Goal: Check status: Check status

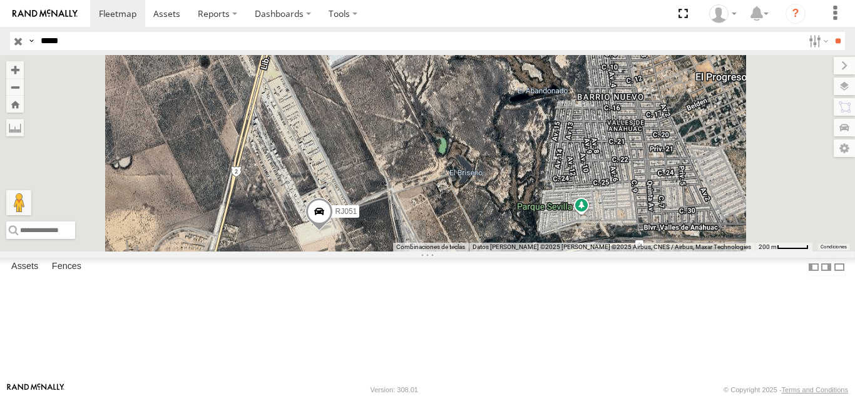
click at [36, 38] on div "Search Query Asset ID Asset Label Registration Manufacturer Model VIN Job ID Dr…" at bounding box center [420, 41] width 820 height 18
click at [831, 32] on input "**" at bounding box center [838, 41] width 14 height 18
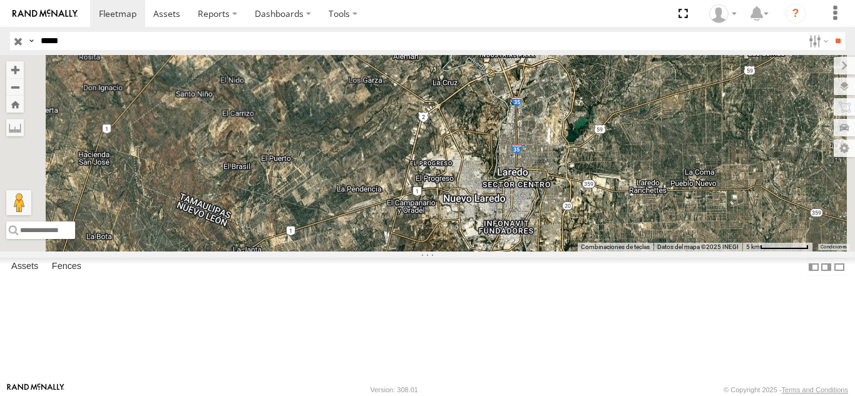
drag, startPoint x: 572, startPoint y: 246, endPoint x: 498, endPoint y: 308, distance: 96.9
click at [498, 252] on div at bounding box center [427, 153] width 855 height 197
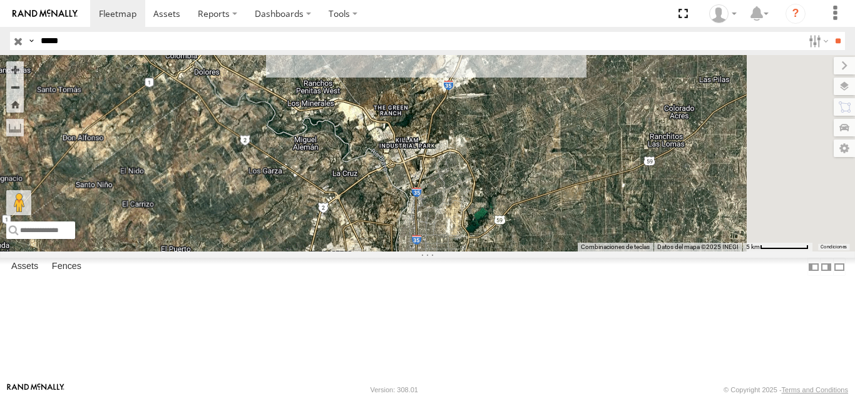
drag, startPoint x: 548, startPoint y: 222, endPoint x: 434, endPoint y: 332, distance: 158.5
click at [434, 252] on div at bounding box center [427, 153] width 855 height 197
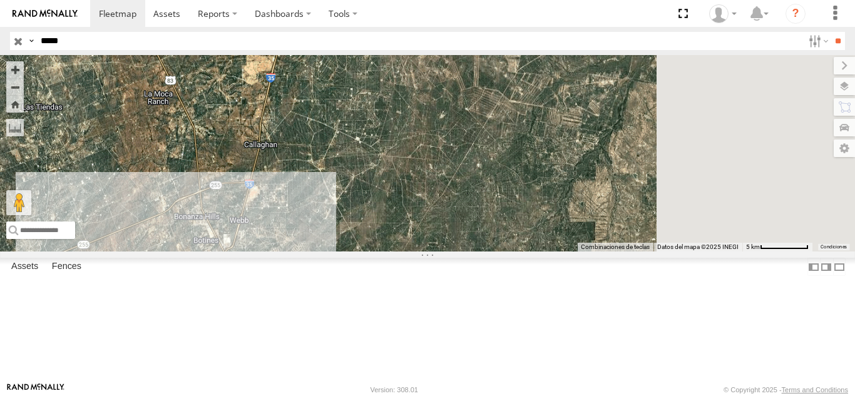
drag, startPoint x: 532, startPoint y: 230, endPoint x: 421, endPoint y: 345, distance: 159.8
click at [421, 252] on div at bounding box center [427, 153] width 855 height 197
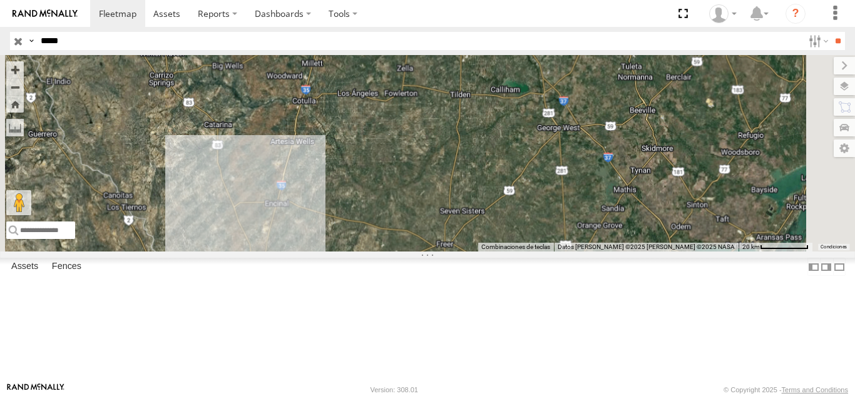
drag, startPoint x: 528, startPoint y: 203, endPoint x: 464, endPoint y: 302, distance: 118.0
click at [464, 252] on div at bounding box center [427, 153] width 855 height 197
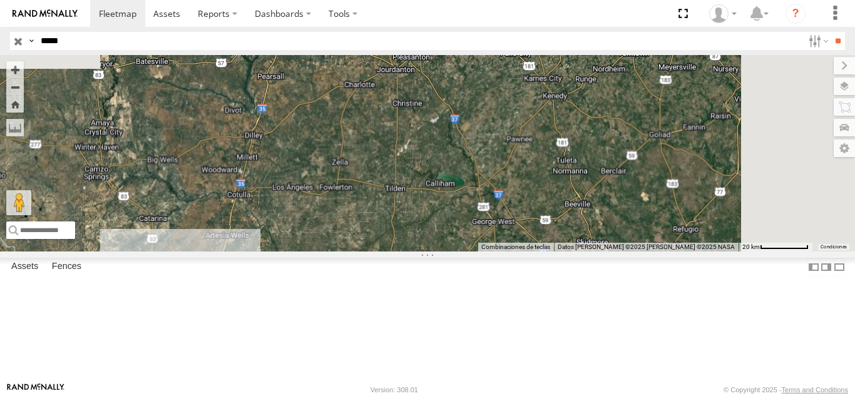
drag, startPoint x: 490, startPoint y: 238, endPoint x: 442, endPoint y: 292, distance: 71.8
click at [442, 252] on div at bounding box center [427, 153] width 855 height 197
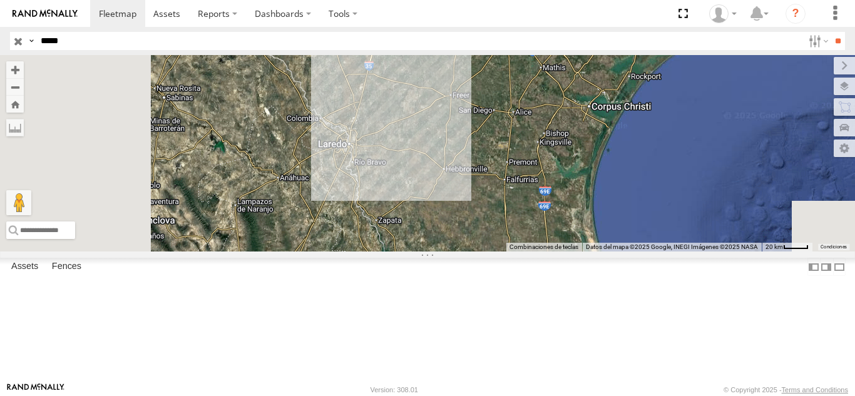
drag, startPoint x: 488, startPoint y: 279, endPoint x: 542, endPoint y: 157, distance: 133.1
click at [620, 59] on div at bounding box center [427, 153] width 855 height 197
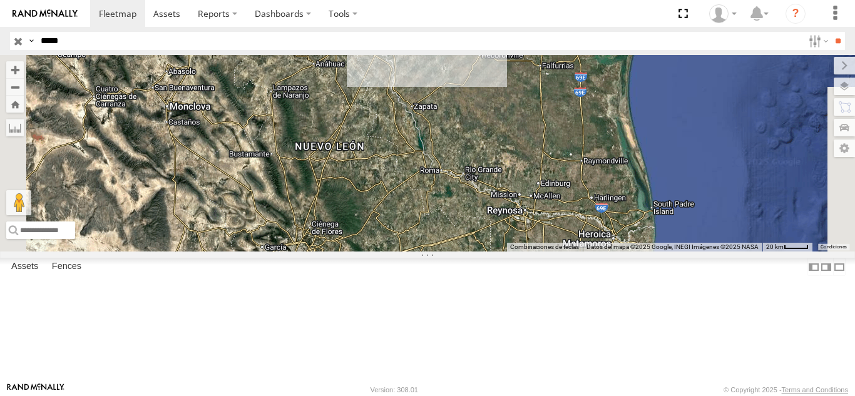
drag, startPoint x: 481, startPoint y: 232, endPoint x: 519, endPoint y: 106, distance: 132.1
click at [519, 106] on div at bounding box center [427, 153] width 855 height 197
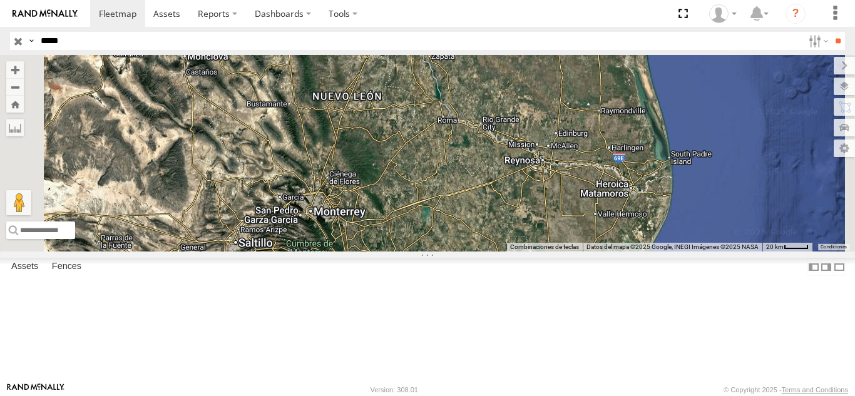
drag, startPoint x: 474, startPoint y: 284, endPoint x: 501, endPoint y: 173, distance: 113.5
click at [501, 173] on div at bounding box center [427, 153] width 855 height 197
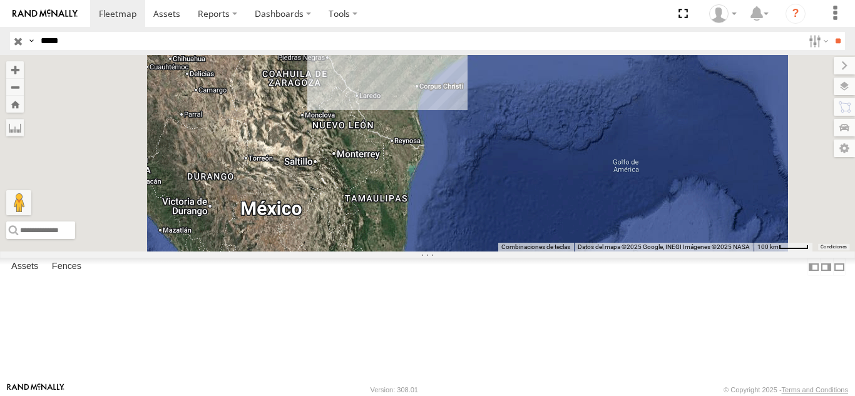
drag, startPoint x: 126, startPoint y: 41, endPoint x: 4, endPoint y: 25, distance: 123.7
click at [0, 36] on header "Search Query Asset ID Asset Label Registration Manufacturer Model VIN Job ID" at bounding box center [427, 41] width 855 height 28
paste input "text"
type input "*****"
click at [831, 32] on input "**" at bounding box center [838, 41] width 14 height 18
